Goal: Task Accomplishment & Management: Use online tool/utility

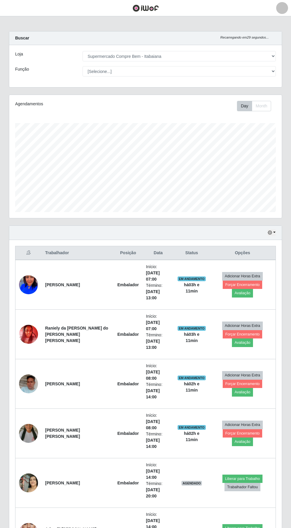
select select "264"
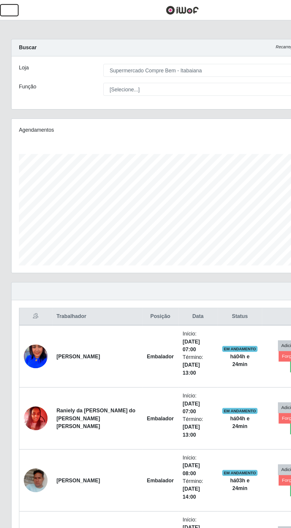
click at [10, 11] on span "button" at bounding box center [8, 8] width 8 height 7
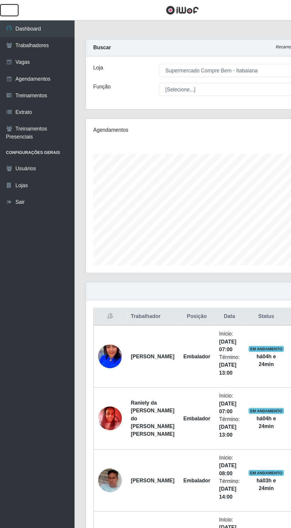
scroll to position [296525, 296435]
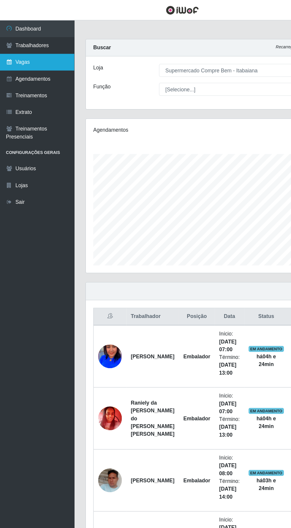
click at [28, 50] on link "Vagas" at bounding box center [29, 49] width 59 height 13
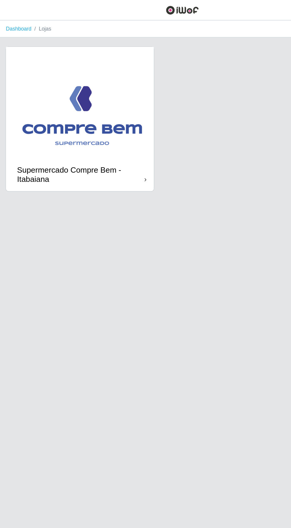
click at [69, 69] on img at bounding box center [64, 81] width 118 height 89
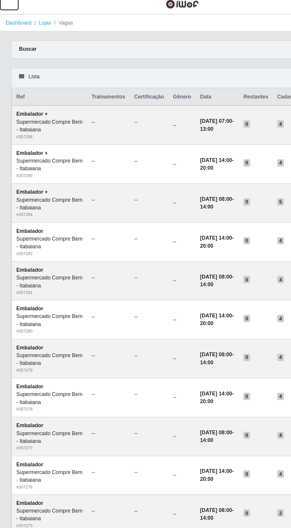
click at [5, 11] on span "button" at bounding box center [8, 8] width 8 height 7
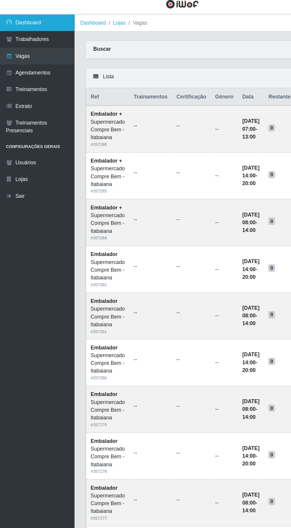
click at [20, 17] on link "Dashboard" at bounding box center [29, 22] width 59 height 13
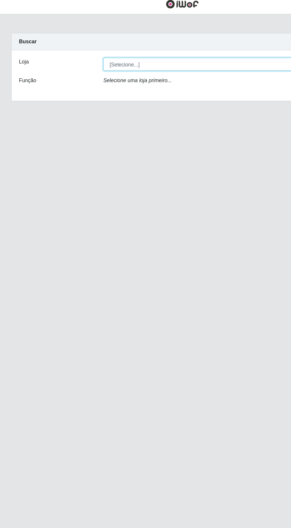
click at [179, 59] on select "[Selecione...] Supermercado Compre Bem - Itabaiana" at bounding box center [178, 56] width 193 height 10
select select "264"
click at [82, 51] on select "[Selecione...] Supermercado Compre Bem - Itabaiana" at bounding box center [178, 56] width 193 height 10
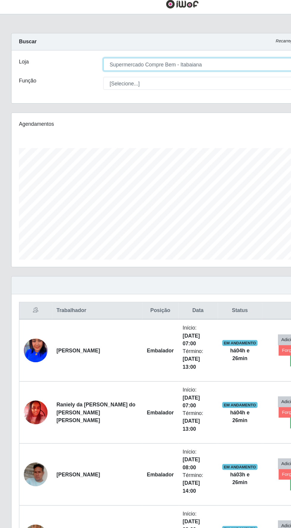
scroll to position [123, 272]
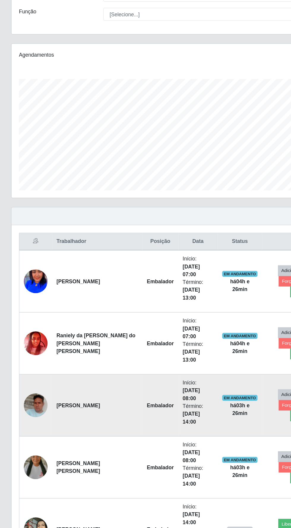
click at [36, 363] on td at bounding box center [28, 384] width 26 height 50
click at [23, 367] on img at bounding box center [28, 384] width 19 height 34
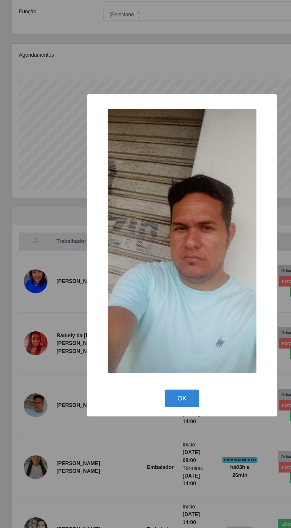
click at [38, 447] on div "× OK Cancel" at bounding box center [145, 264] width 291 height 528
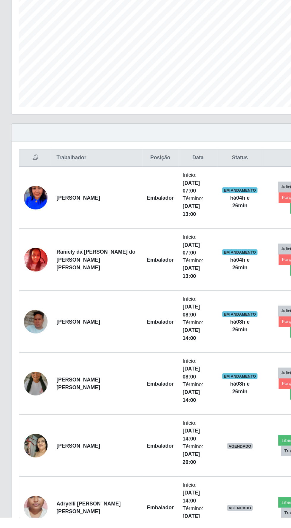
scroll to position [12, 0]
